Goal: Navigation & Orientation: Find specific page/section

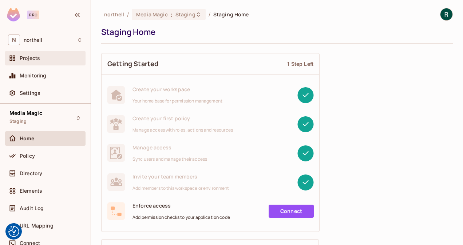
click at [32, 63] on div "Projects" at bounding box center [45, 58] width 80 height 15
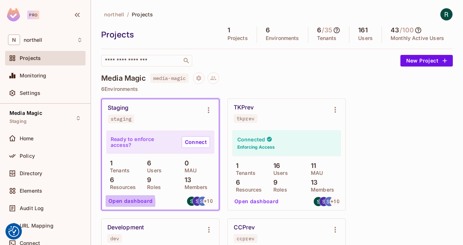
click at [124, 202] on button "Open dashboard" at bounding box center [130, 201] width 50 height 12
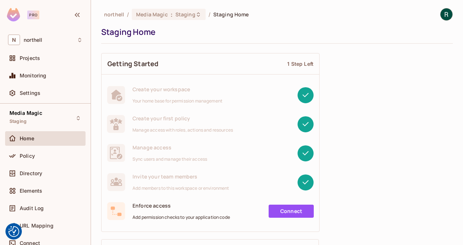
click at [47, 140] on div "Home" at bounding box center [51, 139] width 63 height 6
click at [109, 14] on span "northell" at bounding box center [114, 14] width 20 height 7
click at [39, 177] on div "Directory" at bounding box center [45, 173] width 75 height 9
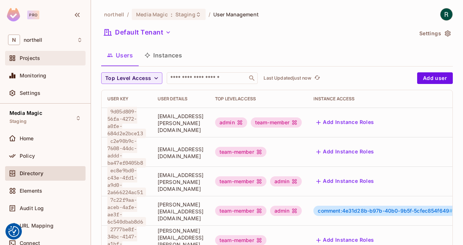
click at [44, 54] on div "Projects" at bounding box center [45, 58] width 75 height 9
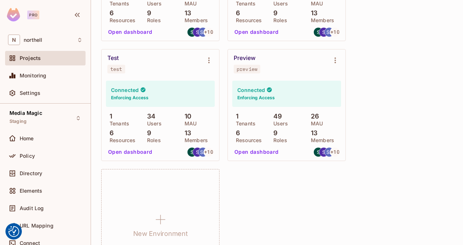
scroll to position [291, 0]
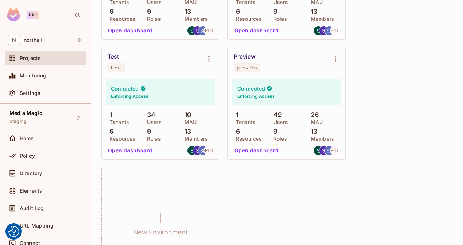
click at [180, 71] on div "Test test" at bounding box center [154, 62] width 94 height 19
click at [141, 153] on button "Open dashboard" at bounding box center [130, 151] width 50 height 12
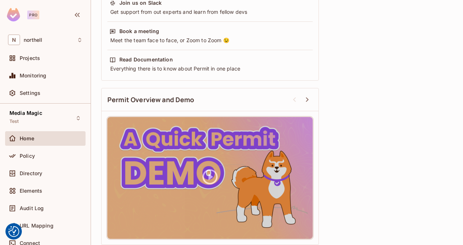
scroll to position [339, 0]
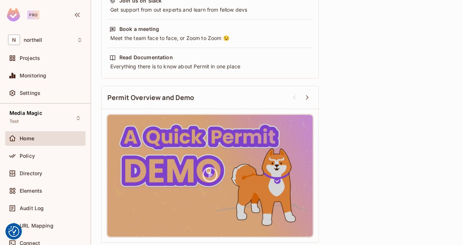
click at [404, 137] on div "Get the most out of Permit 5 Steps Left Review the Audit Log See which actions …" at bounding box center [276, 8] width 351 height 478
